Goal: Navigation & Orientation: Find specific page/section

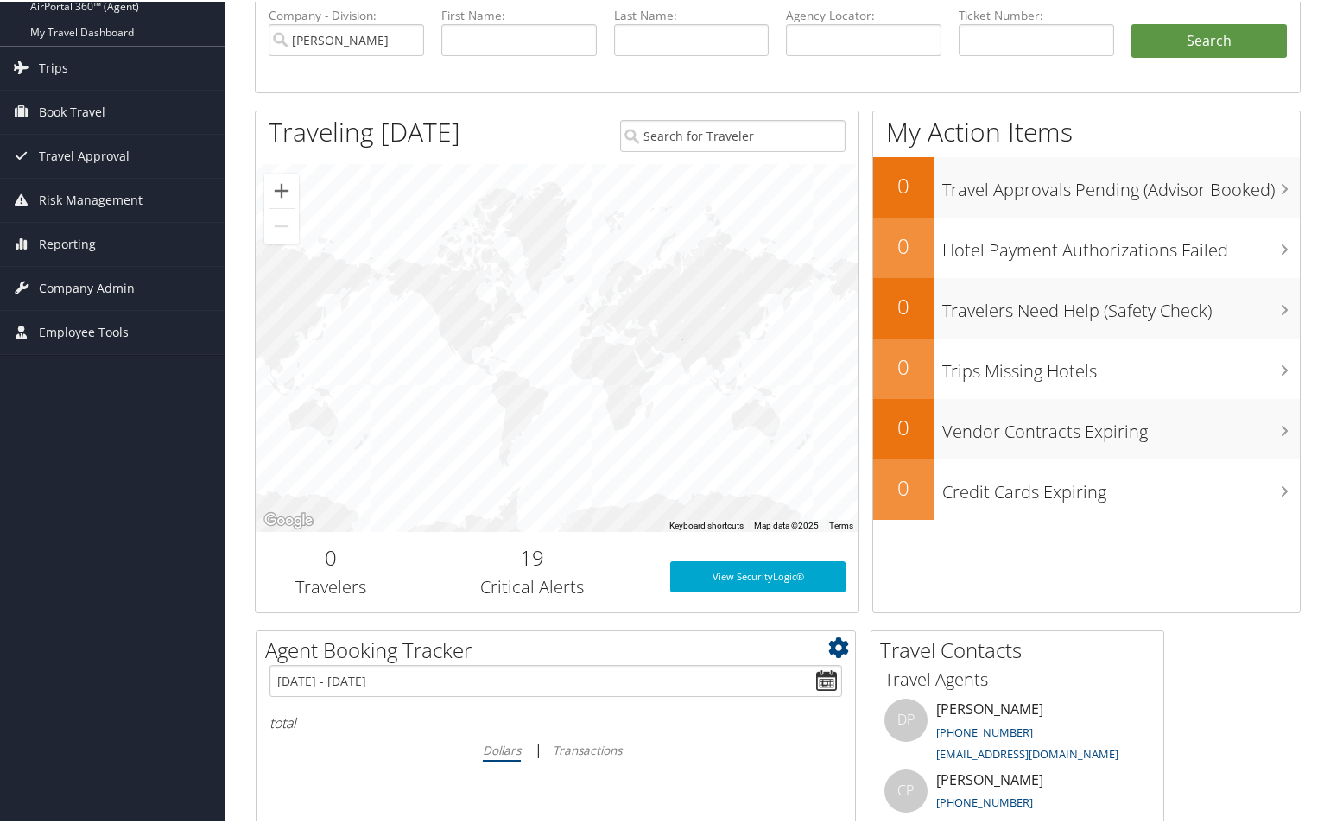
scroll to position [74, 0]
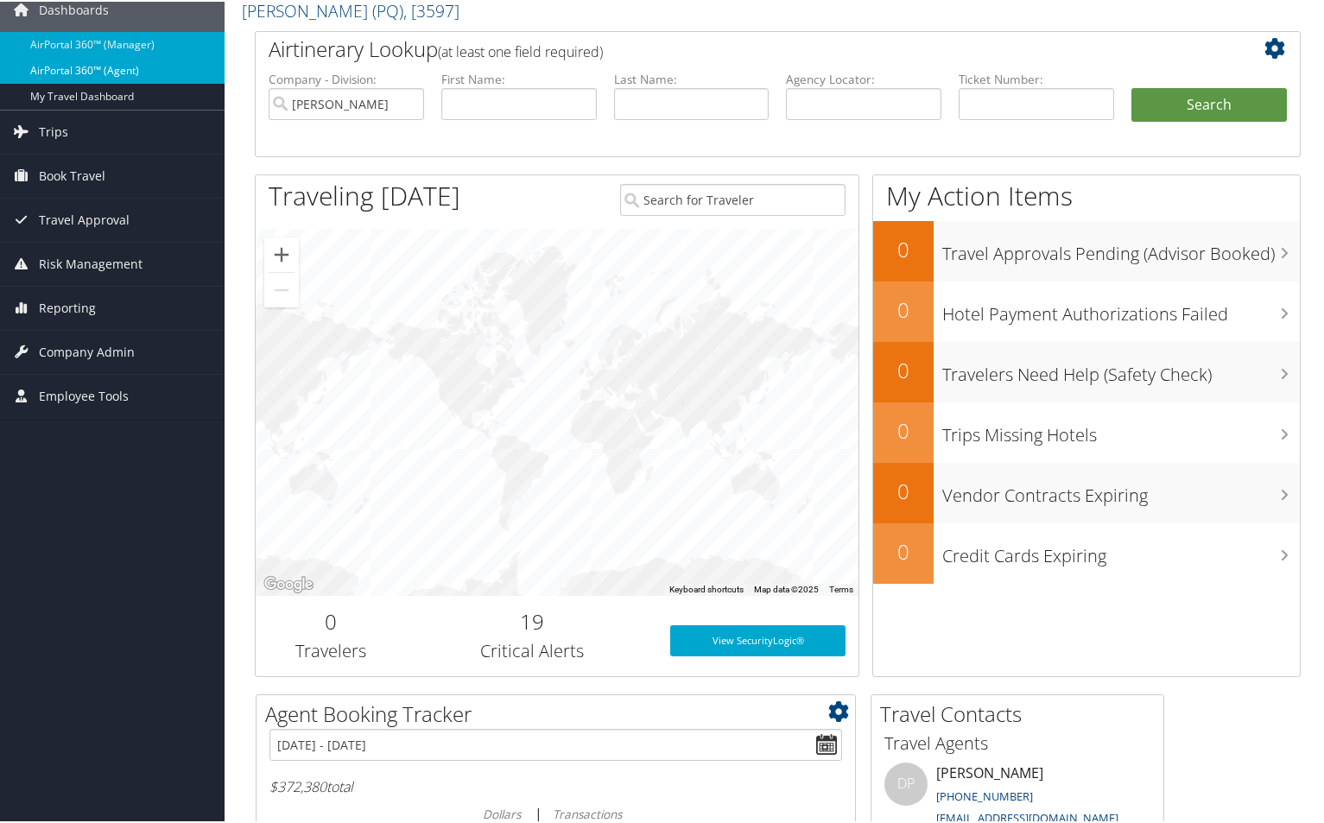
click at [107, 72] on link "AirPortal 360™ (Agent)" at bounding box center [112, 69] width 225 height 26
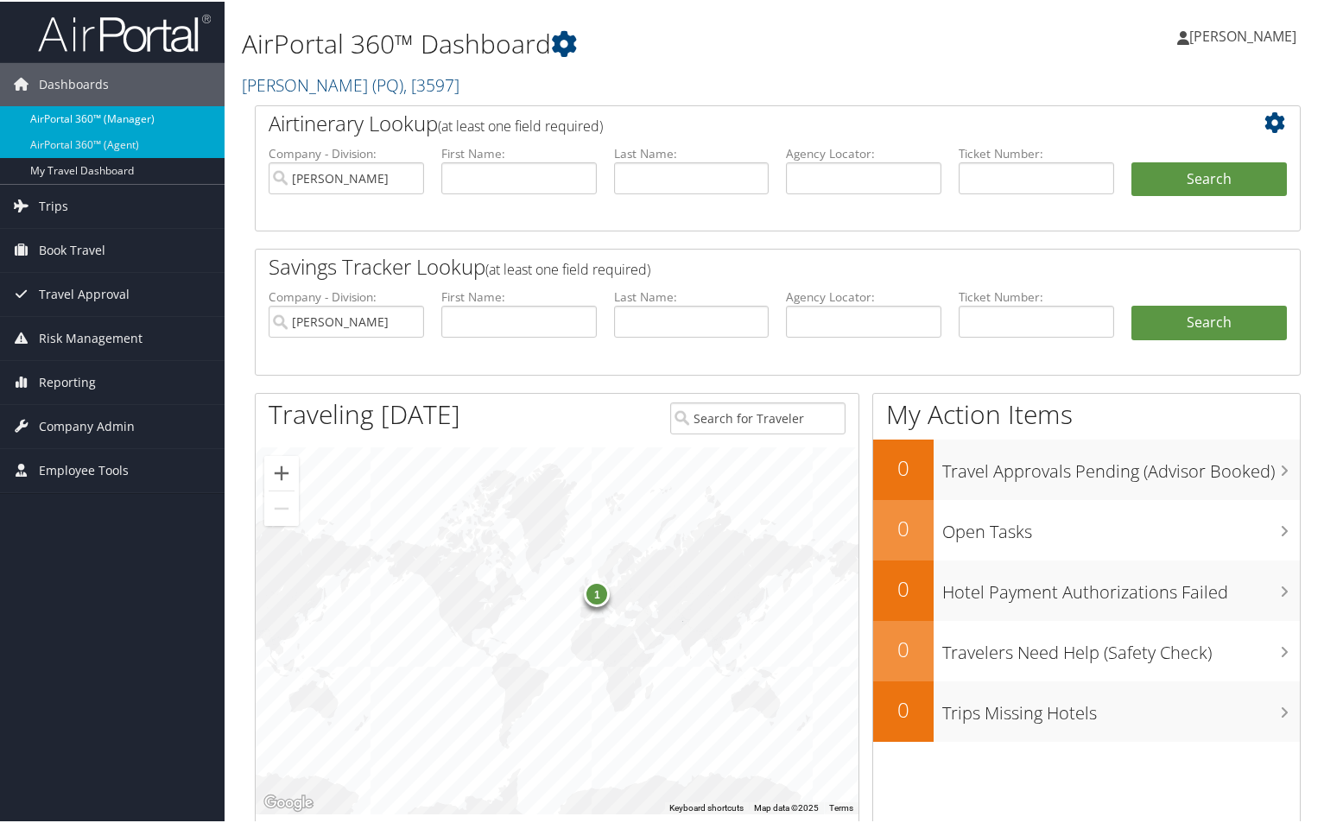
click at [79, 116] on link "AirPortal 360™ (Manager)" at bounding box center [112, 118] width 225 height 26
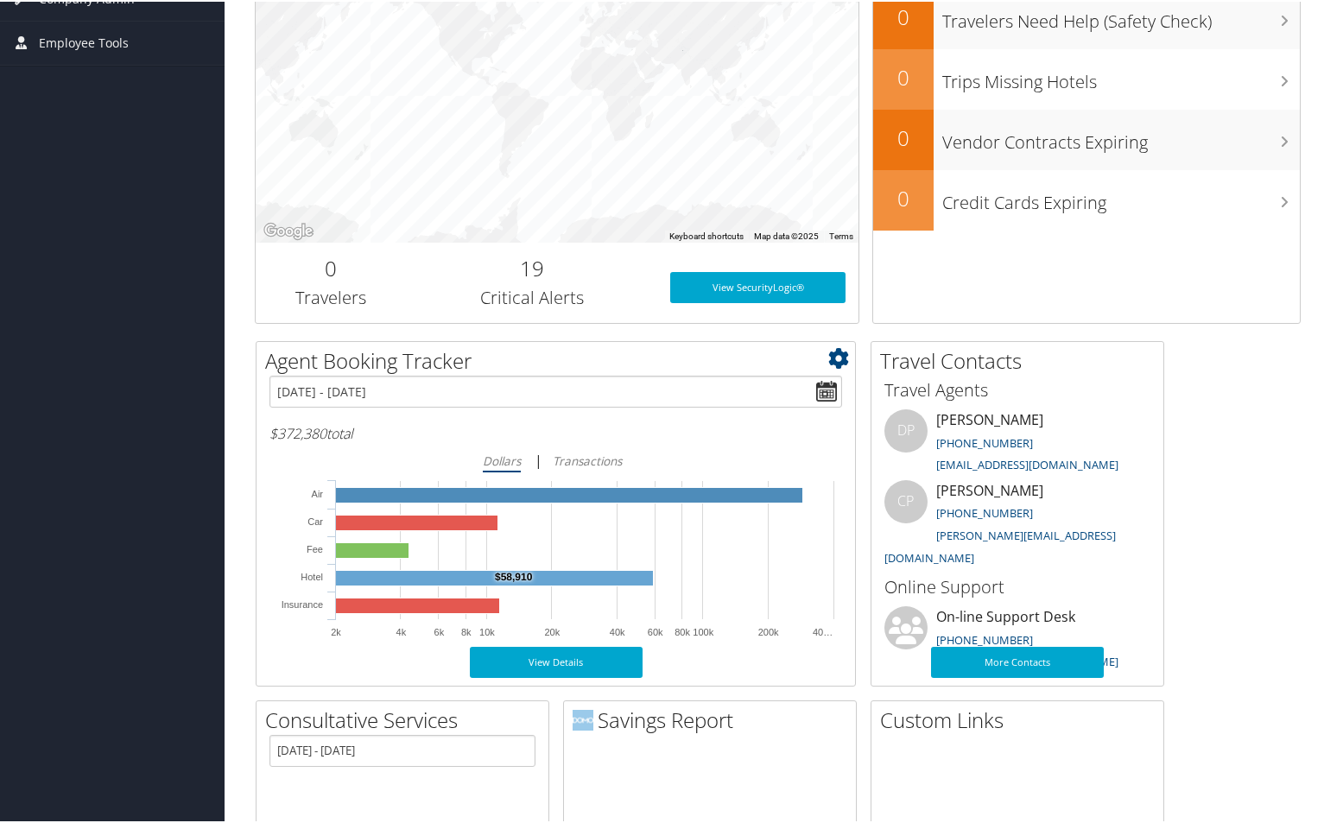
scroll to position [506, 0]
